Goal: Task Accomplishment & Management: Use online tool/utility

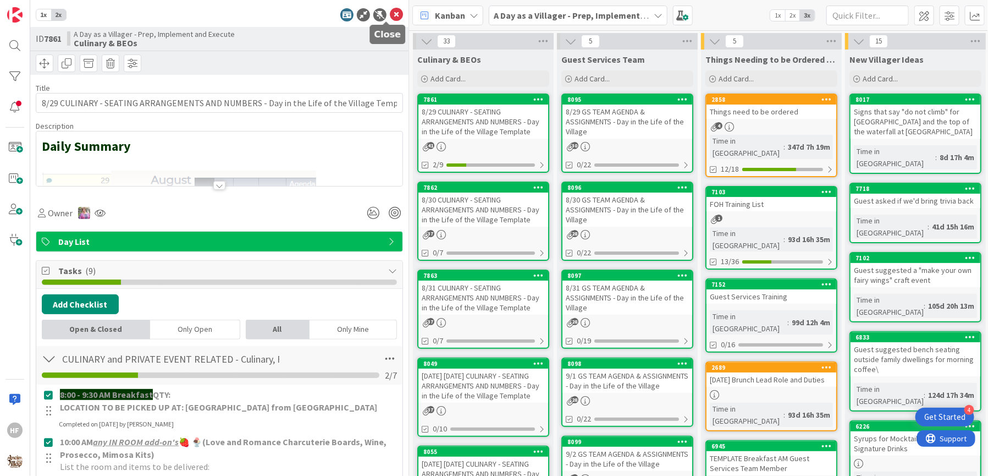
click at [390, 17] on icon at bounding box center [396, 14] width 13 height 13
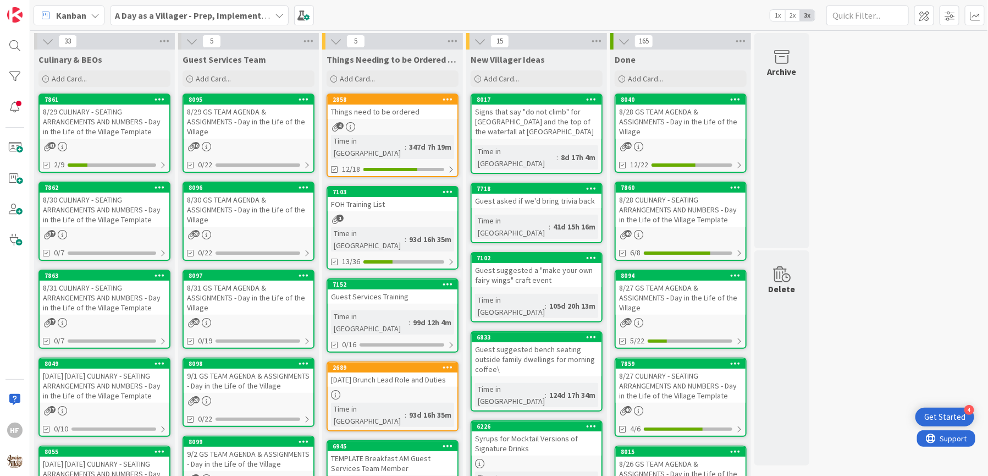
click at [129, 214] on div "8/30 CULINARY - SEATING ARRANGEMENTS AND NUMBERS - Day in the Life of the Villa…" at bounding box center [105, 209] width 130 height 34
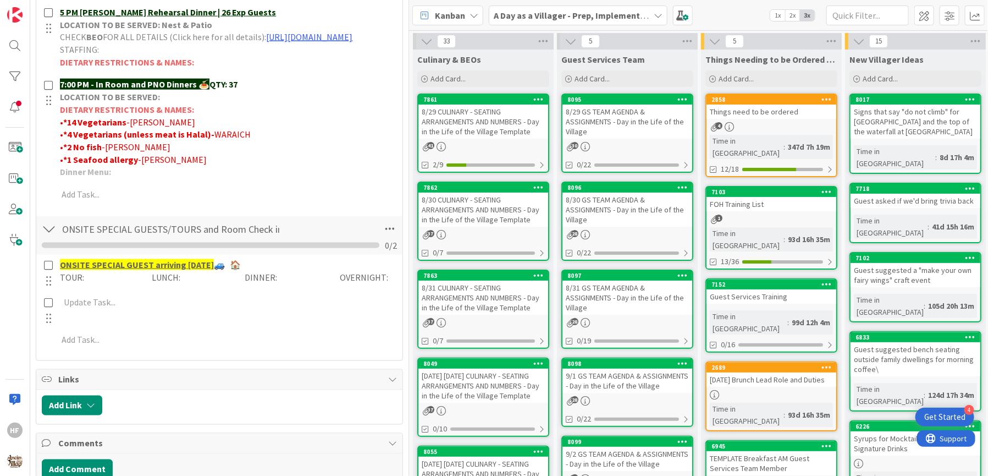
scroll to position [549, 0]
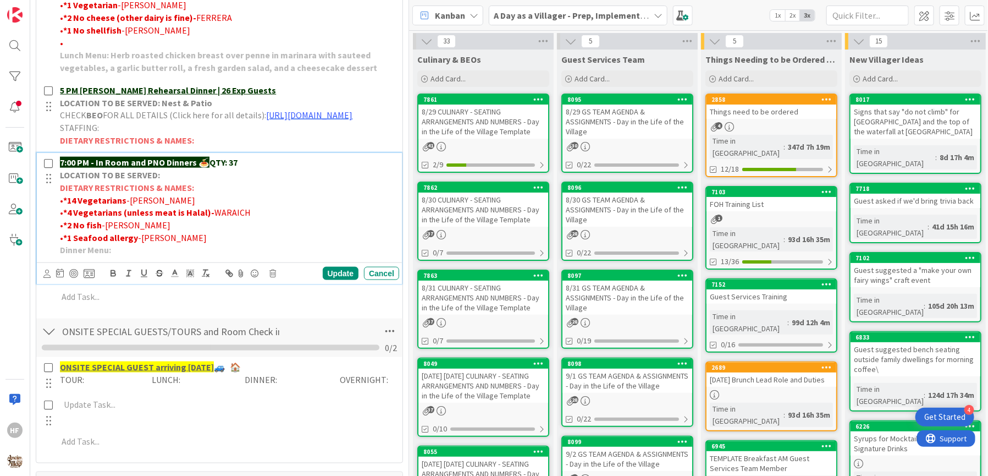
click at [249, 169] on p "7:00 PM - In Room and PNO Dinners 🍝 QTY: 37" at bounding box center [227, 162] width 335 height 13
drag, startPoint x: 249, startPoint y: 174, endPoint x: 230, endPoint y: 174, distance: 19.2
click at [230, 169] on p "7:00 PM - In Room and PNO Dinners 🍝 QTY: 37" at bounding box center [227, 162] width 335 height 13
click at [323, 280] on div "Update" at bounding box center [341, 273] width 36 height 13
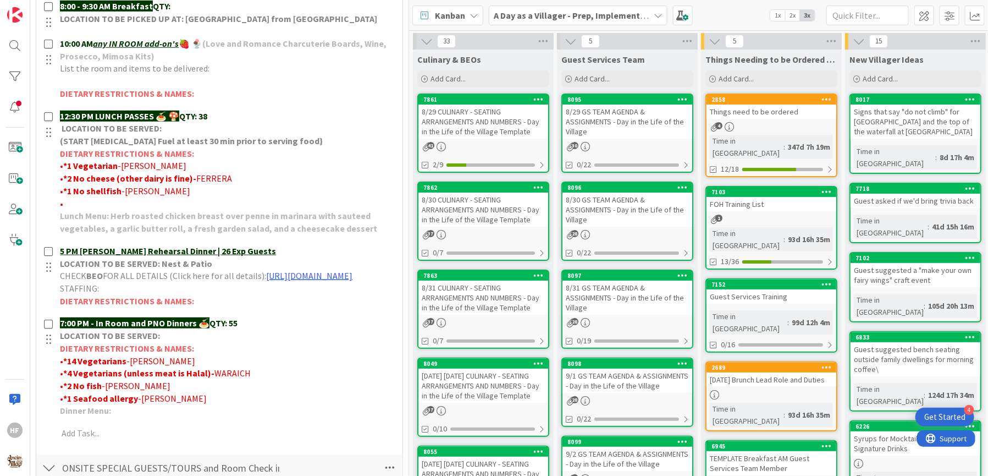
scroll to position [412, 0]
